Goal: Task Accomplishment & Management: Use online tool/utility

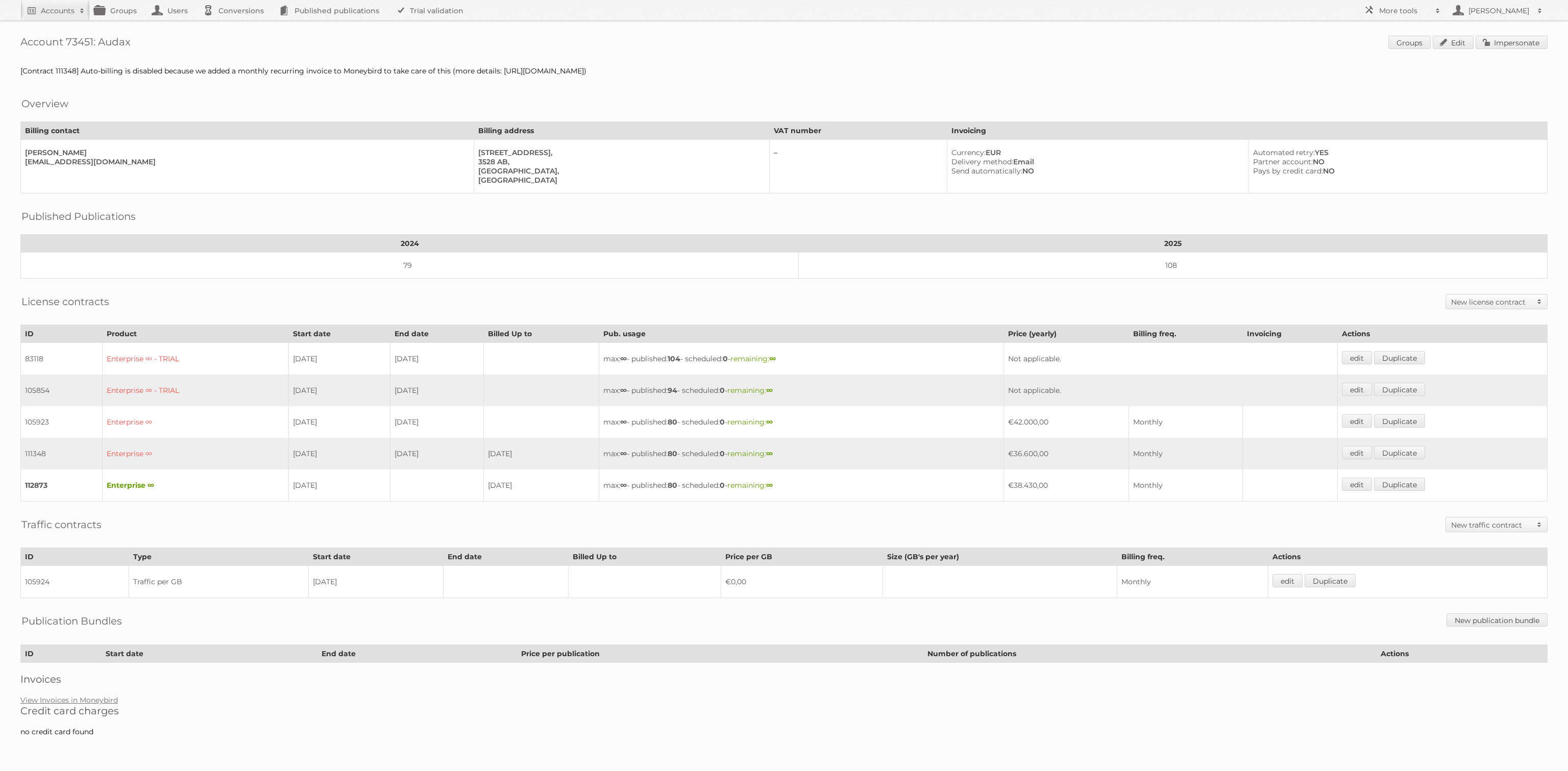
click at [1528, 33] on div "Account 73451: Audax Groups Edit Impersonate [Contract 111348] Auto-billing is …" at bounding box center [784, 373] width 1568 height 747
click at [1533, 46] on link "Impersonate" at bounding box center [1512, 43] width 72 height 13
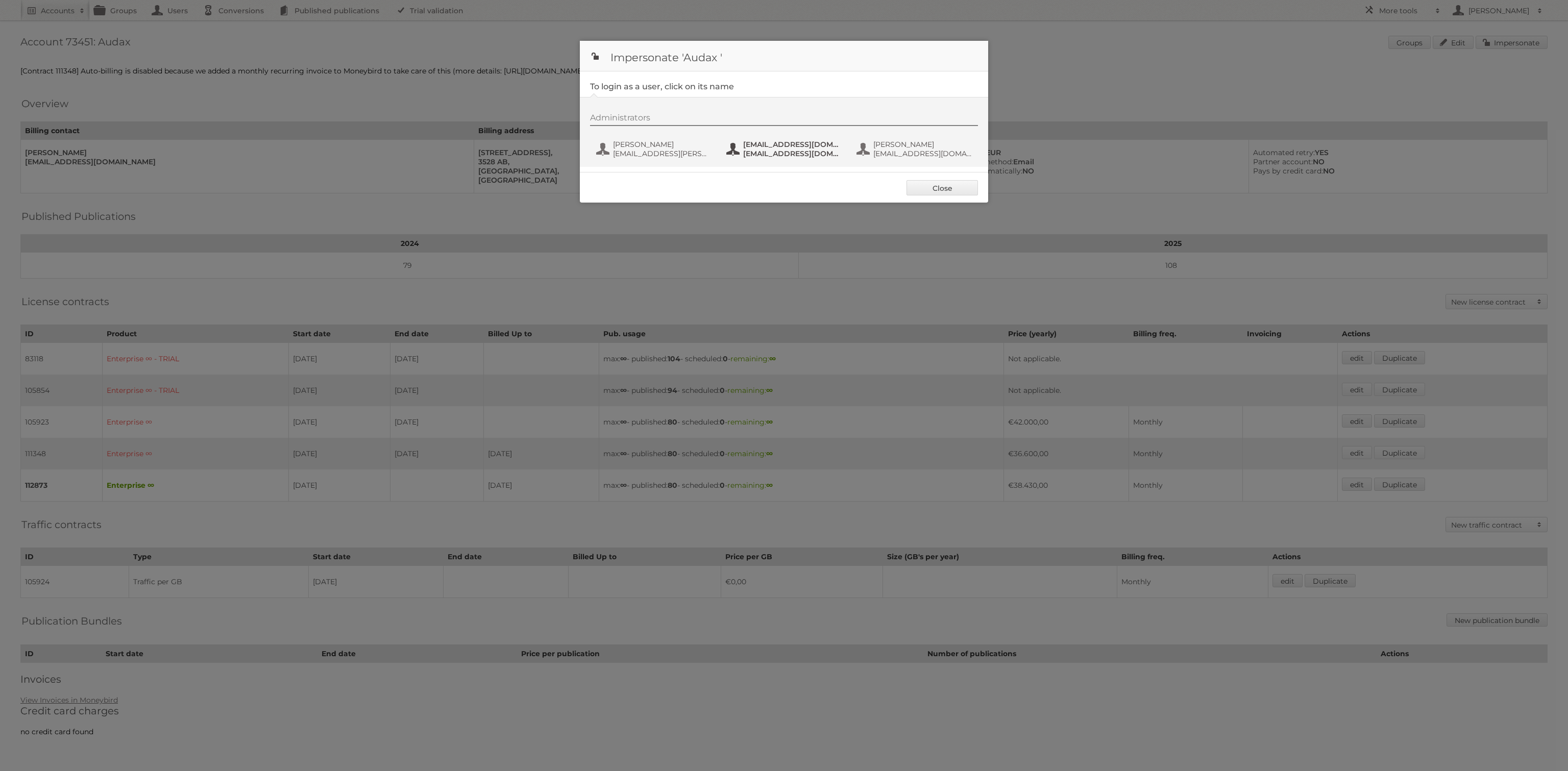
click at [810, 144] on span "fs+audax@publitas.com" at bounding box center [793, 144] width 99 height 9
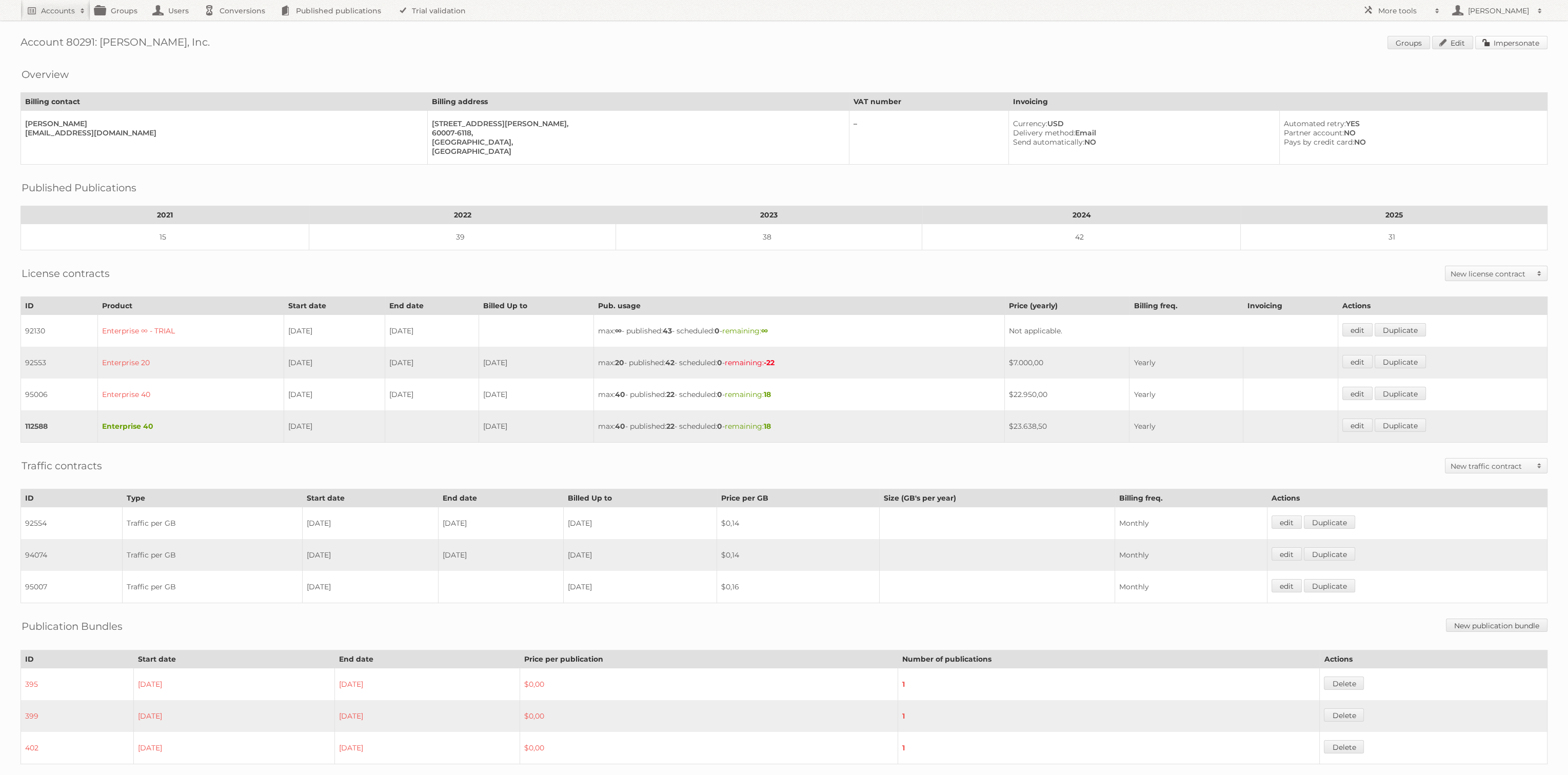
click at [1514, 37] on link "Impersonate" at bounding box center [1511, 43] width 73 height 13
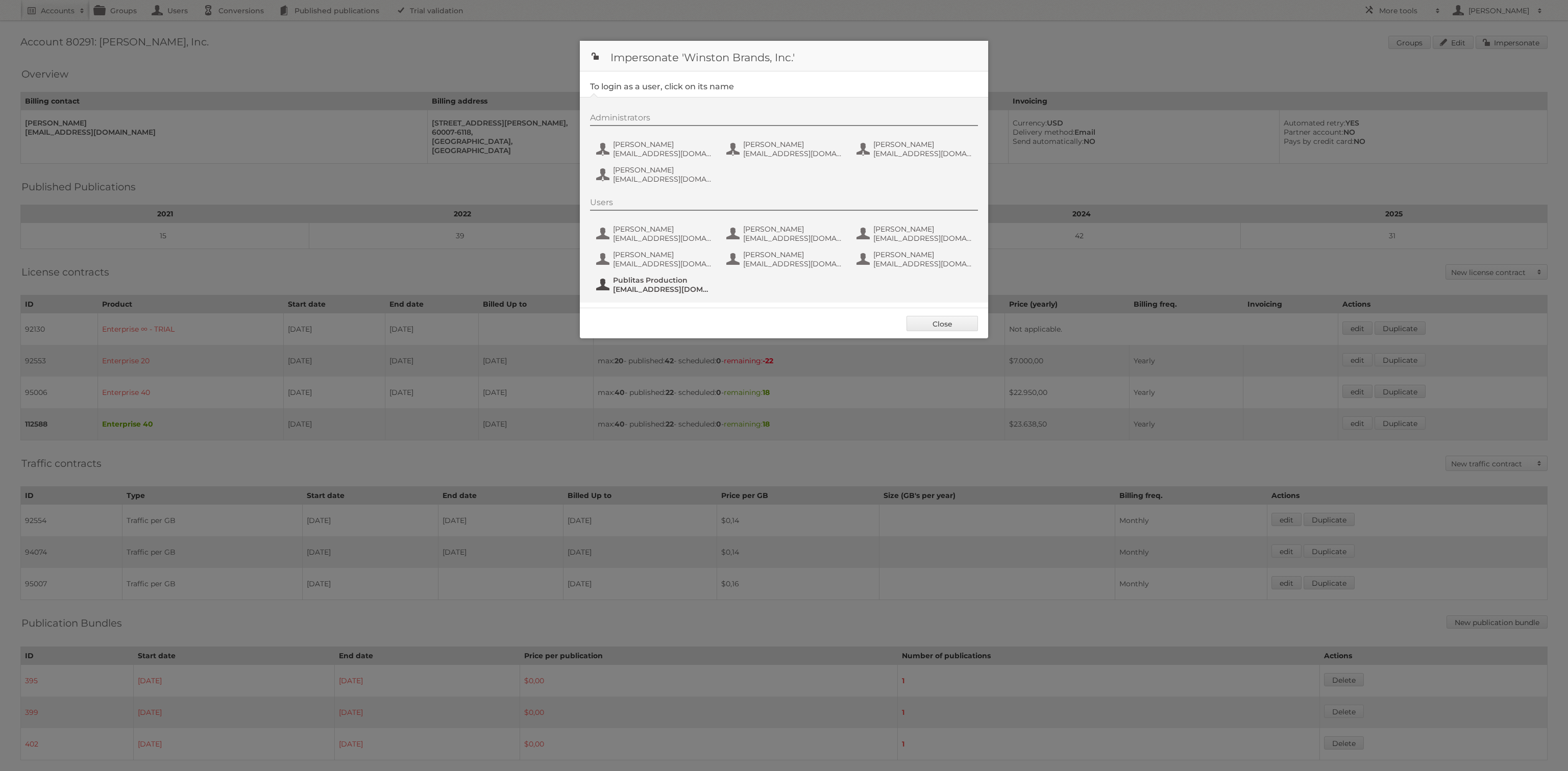
click at [660, 285] on span "fs+winston@publitas.com" at bounding box center [662, 289] width 99 height 9
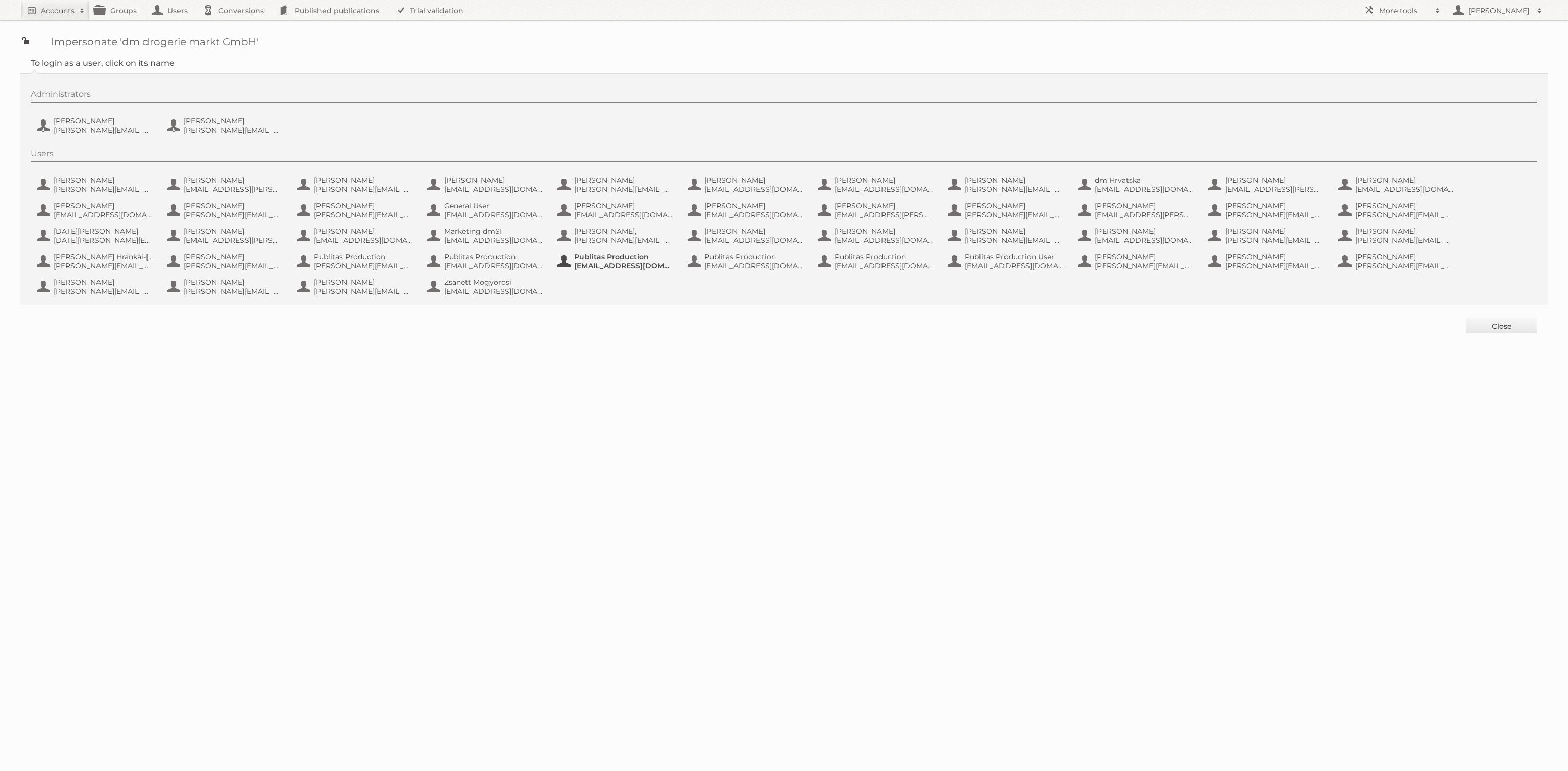
click at [635, 268] on span "[EMAIL_ADDRESS][DOMAIN_NAME]" at bounding box center [624, 265] width 99 height 9
